Goal: Information Seeking & Learning: Learn about a topic

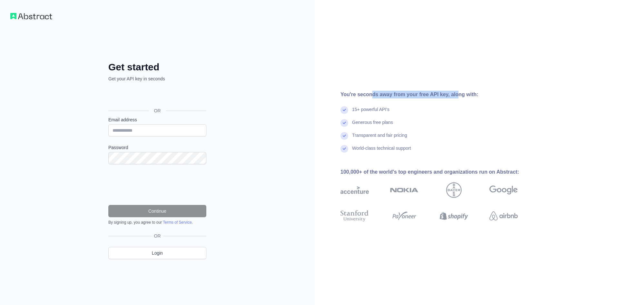
drag, startPoint x: 371, startPoint y: 95, endPoint x: 452, endPoint y: 95, distance: 80.3
click at [452, 95] on div "You're seconds away from your free API key, along with:" at bounding box center [440, 95] width 198 height 8
click at [462, 111] on div "15+ powerful API's" at bounding box center [440, 112] width 198 height 13
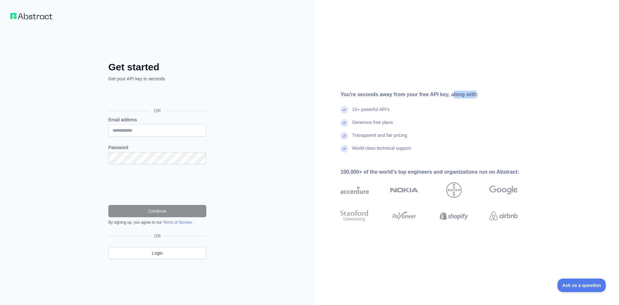
drag, startPoint x: 446, startPoint y: 96, endPoint x: 470, endPoint y: 95, distance: 23.9
click at [470, 95] on div "You're seconds away from your free API key, along with:" at bounding box center [440, 95] width 198 height 8
click at [434, 116] on div "15+ powerful API's" at bounding box center [440, 112] width 198 height 13
drag, startPoint x: 354, startPoint y: 110, endPoint x: 393, endPoint y: 109, distance: 38.4
click at [393, 109] on div "15+ powerful API's" at bounding box center [440, 112] width 198 height 13
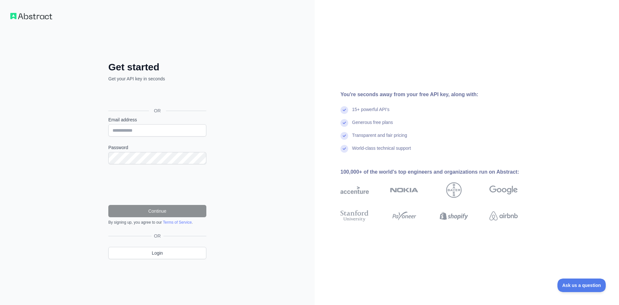
click at [413, 125] on div "Generous free plans" at bounding box center [440, 125] width 198 height 13
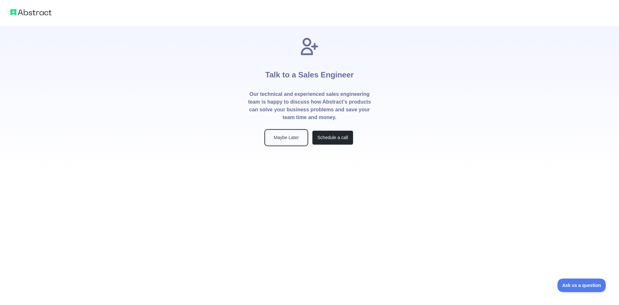
click at [293, 135] on button "Maybe Later" at bounding box center [286, 137] width 41 height 15
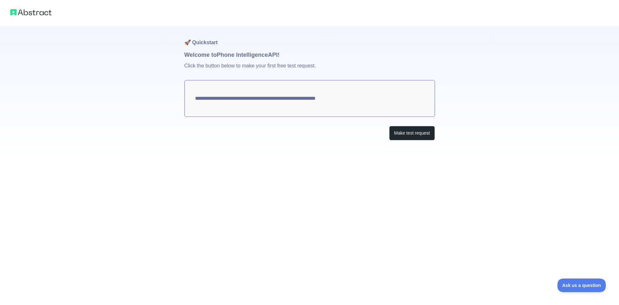
drag, startPoint x: 238, startPoint y: 55, endPoint x: 283, endPoint y: 56, distance: 44.9
click at [283, 56] on h1 "Welcome to Phone Intelligence API!" at bounding box center [309, 54] width 251 height 9
click at [305, 58] on h1 "Welcome to Phone Intelligence API!" at bounding box center [309, 54] width 251 height 9
drag, startPoint x: 198, startPoint y: 68, endPoint x: 305, endPoint y: 69, distance: 107.4
click at [294, 69] on p "Click the button below to make your first free test request." at bounding box center [309, 69] width 251 height 21
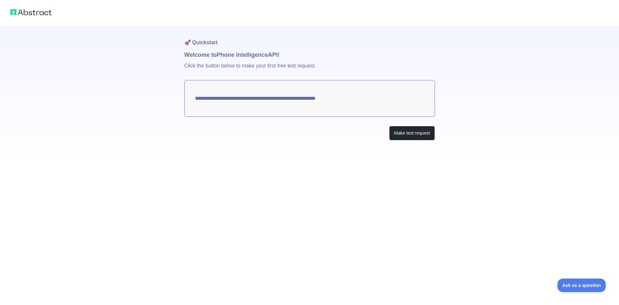
click at [314, 69] on p "Click the button below to make your first free test request." at bounding box center [309, 69] width 251 height 21
click at [339, 111] on textarea "**********" at bounding box center [309, 98] width 251 height 37
click at [258, 97] on textarea "**********" at bounding box center [309, 98] width 251 height 37
click at [424, 131] on button "Make test request" at bounding box center [411, 133] width 45 height 15
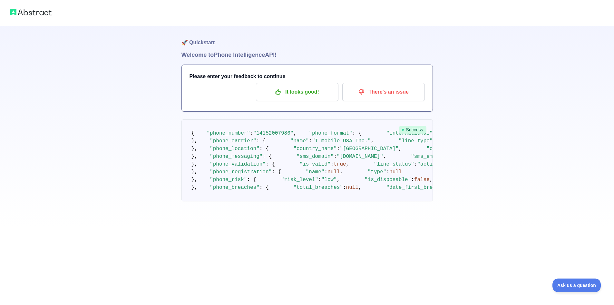
click at [234, 75] on h3 "Please enter your feedback to continue" at bounding box center [307, 77] width 235 height 8
